Goal: Find specific page/section: Find specific page/section

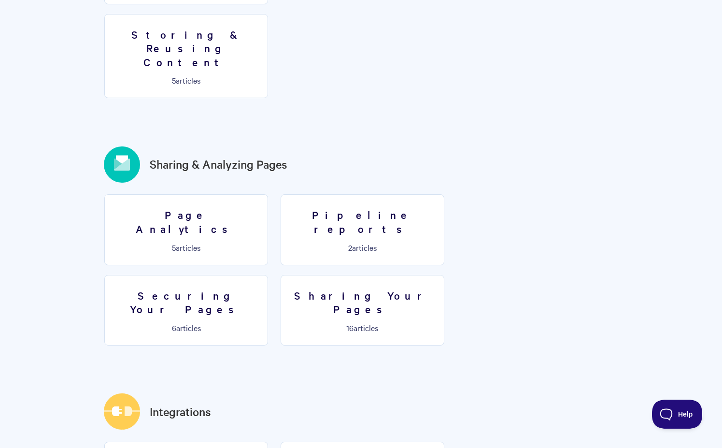
scroll to position [1036, 0]
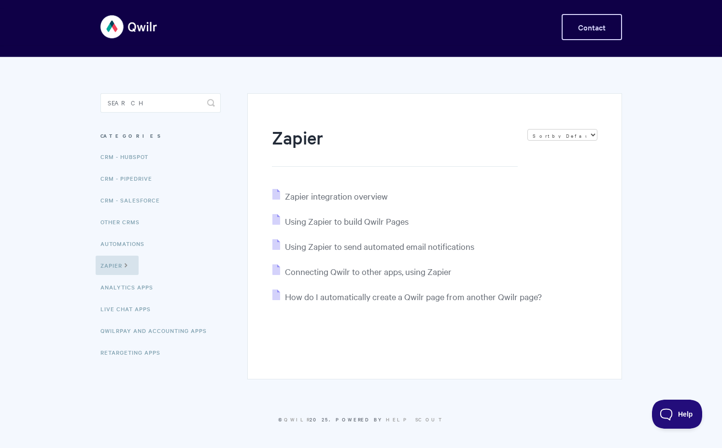
click at [574, 29] on link "Contact" at bounding box center [592, 27] width 60 height 26
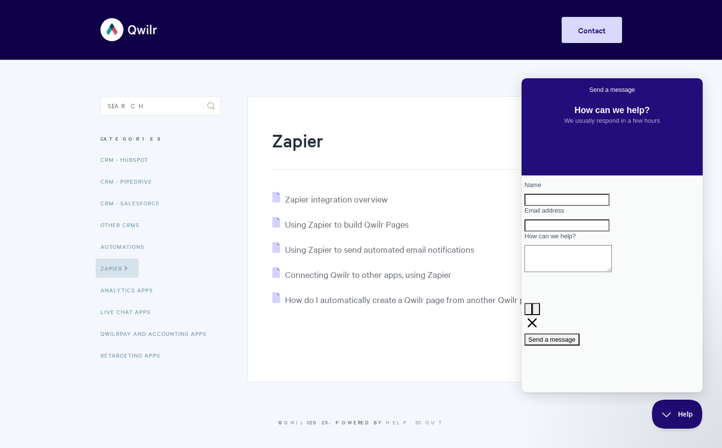
click at [487, 79] on section "Zapier Sort by Default Sort A-Z Sort by Popularity Sort by Last Updated Zapier …" at bounding box center [428, 221] width 388 height 322
